Goal: Information Seeking & Learning: Learn about a topic

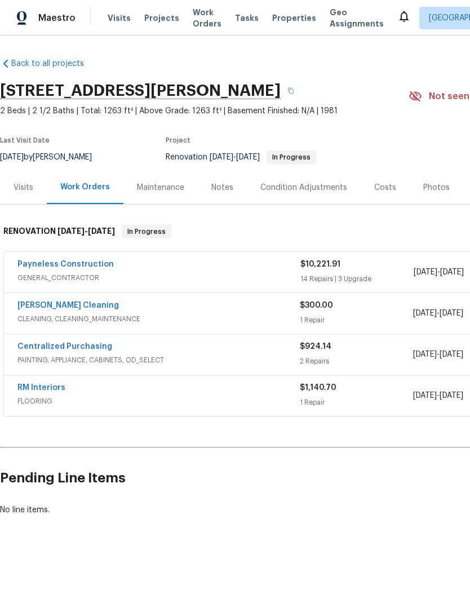
click at [47, 389] on link "RM Interiors" at bounding box center [41, 388] width 48 height 8
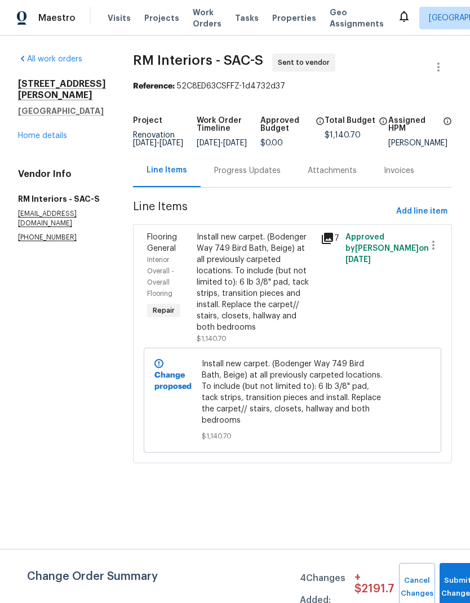
click at [256, 176] on div "Progress Updates" at bounding box center [247, 170] width 67 height 11
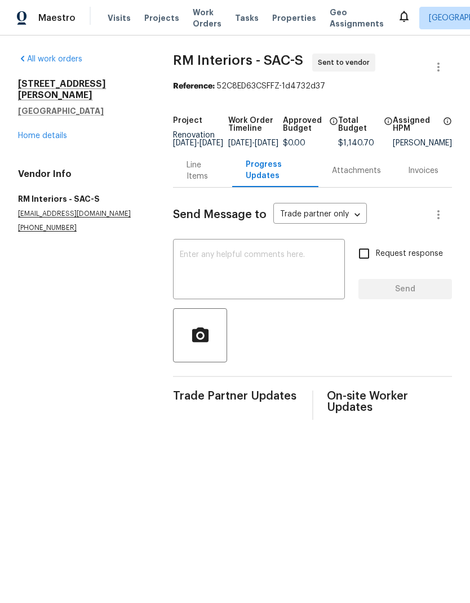
click at [224, 265] on textarea at bounding box center [259, 270] width 158 height 39
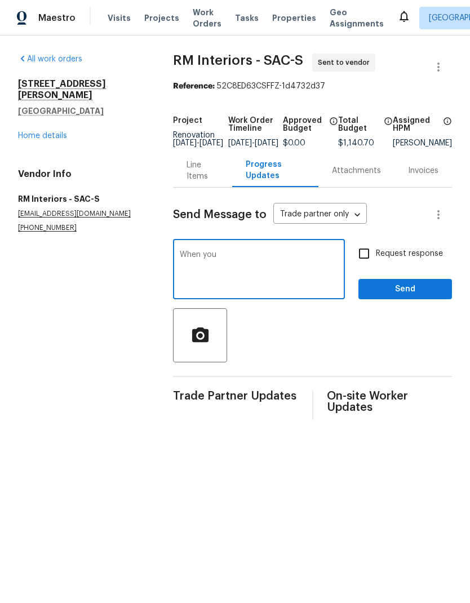
type textarea "When"
click at [37, 132] on link "Home details" at bounding box center [42, 136] width 49 height 8
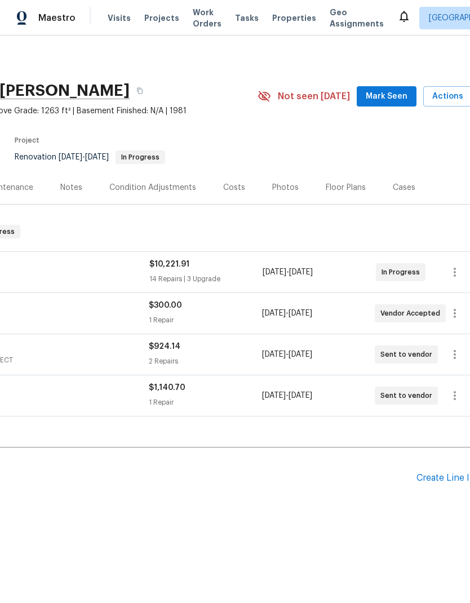
scroll to position [0, 152]
click at [343, 186] on div "Floor Plans" at bounding box center [345, 187] width 40 height 11
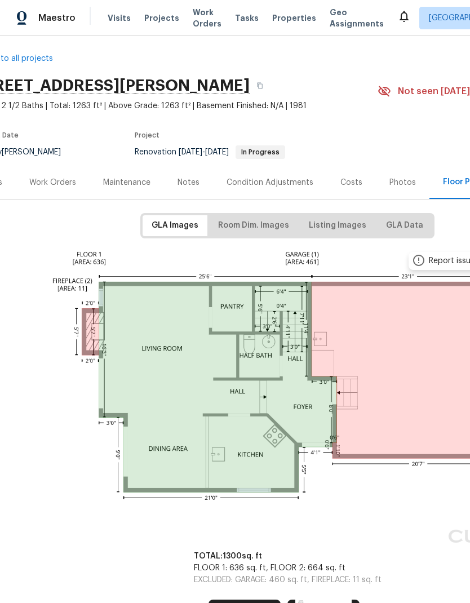
scroll to position [6, 30]
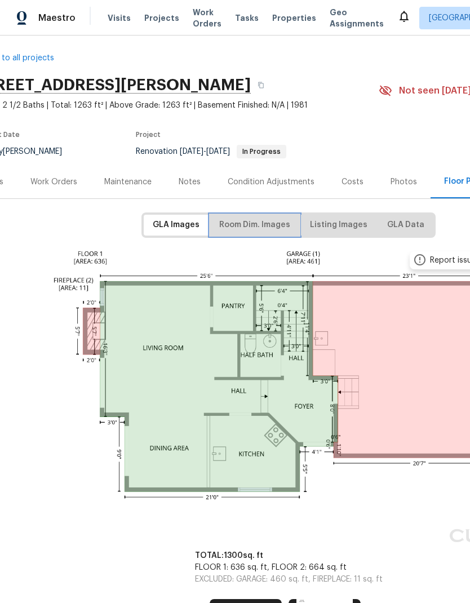
click at [256, 228] on span "Room Dim. Images" at bounding box center [254, 225] width 71 height 14
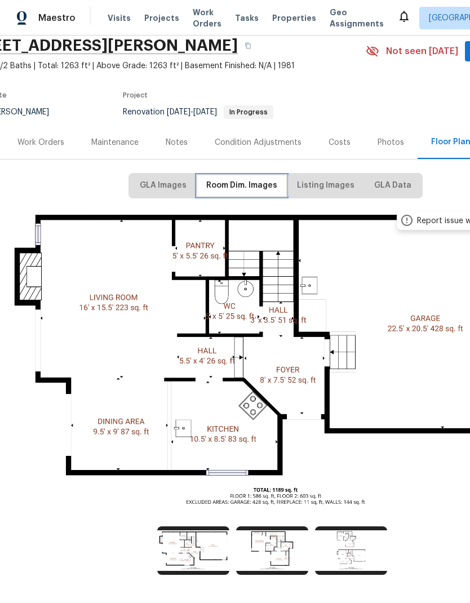
scroll to position [45, 43]
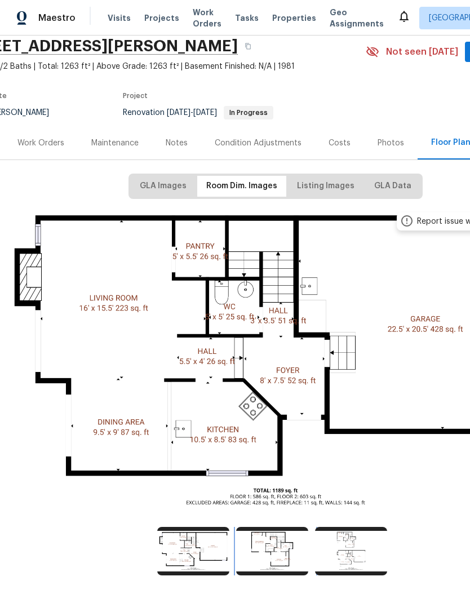
click at [277, 550] on img at bounding box center [272, 551] width 72 height 48
